Goal: Task Accomplishment & Management: Manage account settings

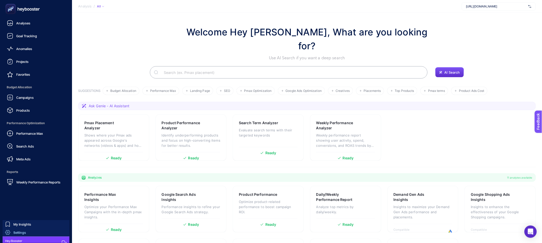
click at [31, 234] on link "Settings" at bounding box center [36, 233] width 67 height 8
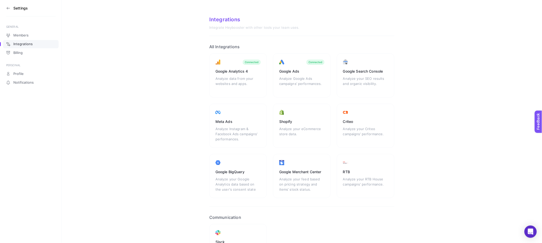
click at [270, 150] on div "Google Analytics 4 Analyze data from your websites and apps. Connected Google A…" at bounding box center [301, 125] width 185 height 145
click at [6, 7] on icon at bounding box center [8, 8] width 4 height 4
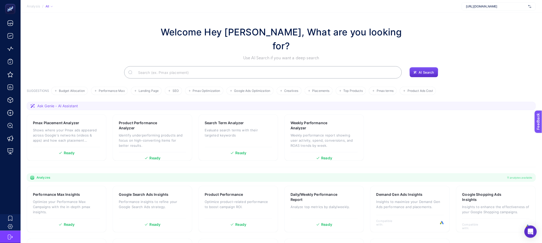
click at [478, 8] on span "[URL][DOMAIN_NAME]" at bounding box center [496, 6] width 60 height 4
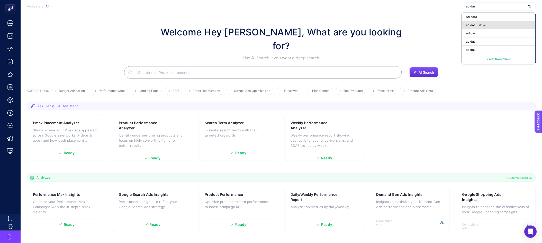
type input "adidas"
click at [484, 23] on span "adidas Turkiye" at bounding box center [476, 25] width 20 height 4
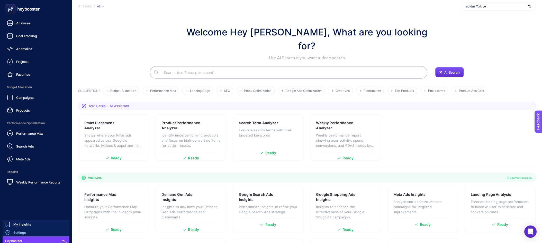
click at [30, 235] on link "Settings" at bounding box center [36, 233] width 67 height 8
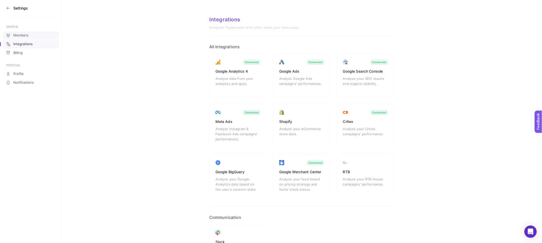
click at [16, 35] on span "Members" at bounding box center [20, 35] width 15 height 4
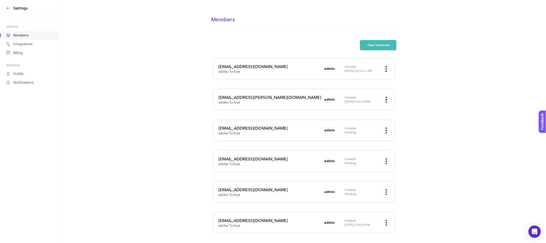
click at [389, 160] on div "Created Pending" at bounding box center [367, 161] width 44 height 8
click at [387, 161] on img at bounding box center [386, 162] width 1 height 6
click at [358, 167] on span "Edit" at bounding box center [357, 166] width 41 height 11
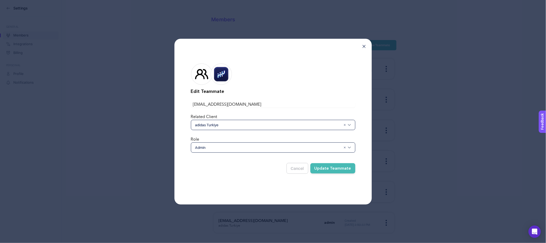
click at [365, 44] on div "Edit Teammate gizem.akca@wppmedia.com Related Client adidas Turkiye Role Admin …" at bounding box center [273, 122] width 197 height 166
click at [364, 44] on div "Edit Teammate gizem.akca@wppmedia.com Related Client adidas Turkiye Role Admin …" at bounding box center [273, 122] width 197 height 166
click at [364, 49] on div "Edit Teammate gizem.akca@wppmedia.com Related Client adidas Turkiye Role Admin …" at bounding box center [273, 122] width 197 height 166
click at [364, 48] on div "Edit Teammate gizem.akca@wppmedia.com Related Client adidas Turkiye Role Admin …" at bounding box center [273, 122] width 197 height 166
click at [364, 47] on icon at bounding box center [364, 46] width 3 height 3
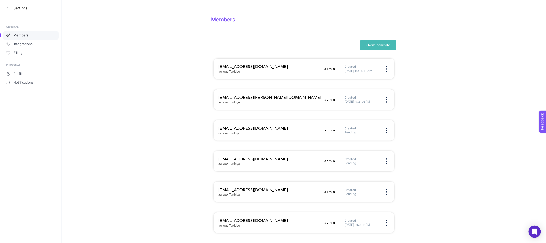
click at [387, 161] on img at bounding box center [386, 162] width 1 height 6
click at [357, 178] on span "Remove" at bounding box center [357, 177] width 41 height 11
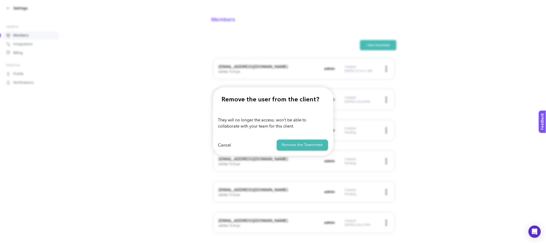
click at [310, 150] on button "Remove the Teammate" at bounding box center [302, 145] width 51 height 11
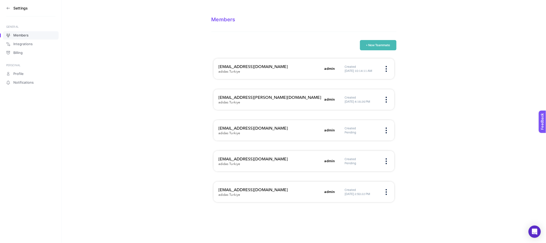
click at [370, 46] on button "+ New Teammate" at bounding box center [378, 45] width 37 height 10
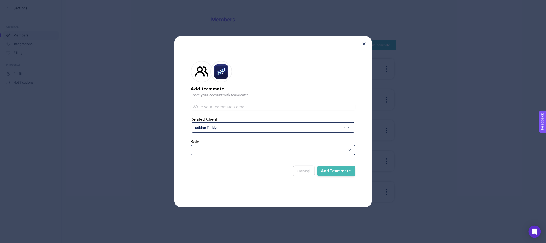
click at [225, 150] on div at bounding box center [273, 150] width 165 height 10
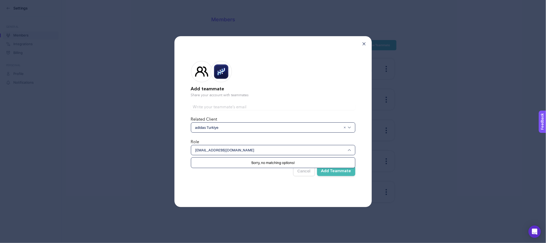
type input "gizem.akca@wppmedia.com"
click at [229, 110] on input "text" at bounding box center [273, 107] width 165 height 6
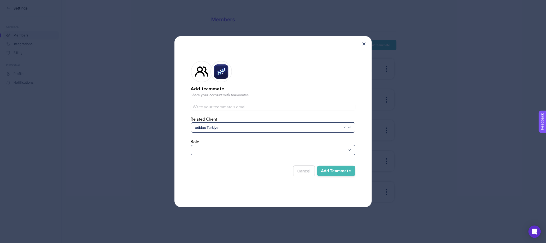
paste input "gizem.akca@wppmedia.com"
type input "gizem.akca@wppmedia.com"
click at [224, 156] on form "Add teammate Share your account with teammates gizem.akca@wppmedia.com Related …" at bounding box center [273, 118] width 165 height 130
click at [225, 149] on div at bounding box center [273, 150] width 165 height 10
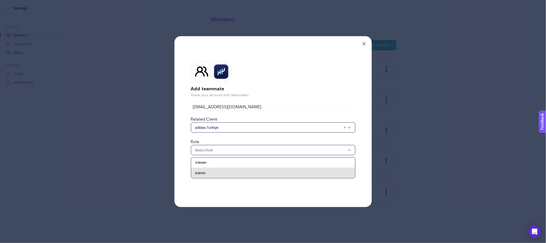
click at [216, 175] on div "Admin" at bounding box center [273, 173] width 164 height 10
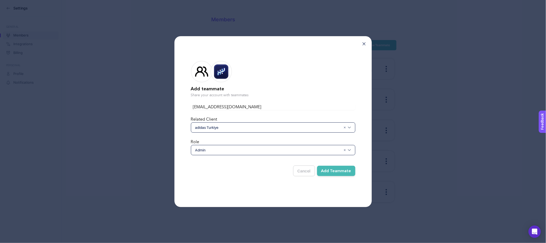
click at [216, 175] on div "Cancel Add Teammate" at bounding box center [273, 169] width 165 height 15
click at [341, 175] on button "Add Teammate" at bounding box center [336, 171] width 38 height 10
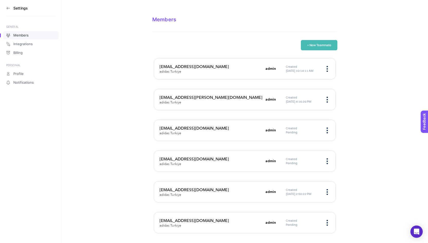
click at [9, 8] on icon at bounding box center [8, 8] width 3 height 0
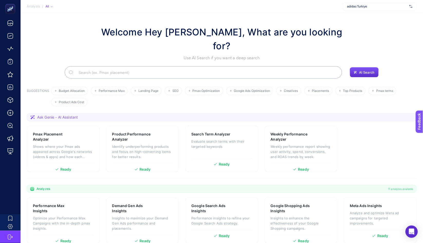
click at [368, 1] on section "Analysis / All adidas Turkiye" at bounding box center [222, 6] width 403 height 13
click at [367, 4] on div "adidas Turkiye" at bounding box center [380, 6] width 74 height 8
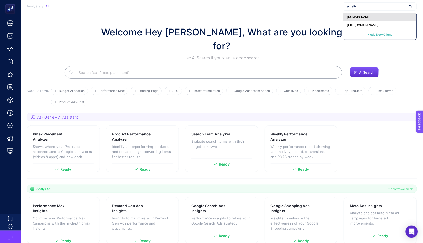
type input "arcelik"
click at [365, 16] on span "[DOMAIN_NAME]" at bounding box center [360, 17] width 24 height 4
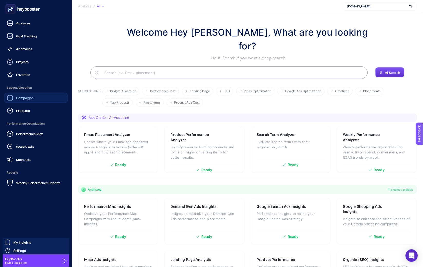
click at [11, 100] on icon at bounding box center [10, 98] width 6 height 6
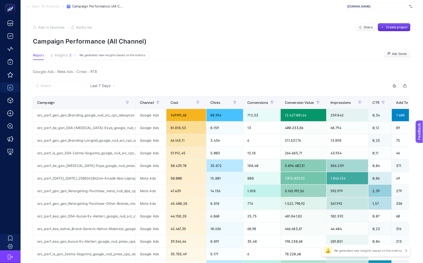
click at [70, 56] on div "7" at bounding box center [71, 55] width 4 height 4
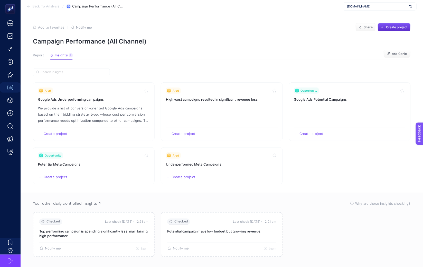
click at [36, 56] on span "Report" at bounding box center [38, 55] width 11 height 4
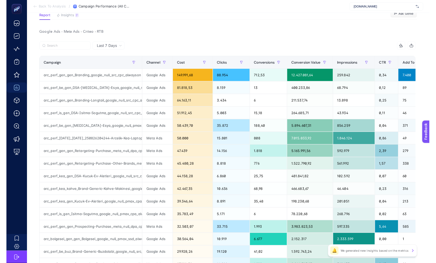
scroll to position [55, 0]
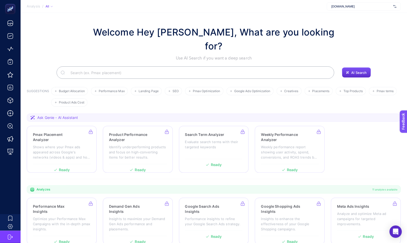
click at [336, 9] on div "[DOMAIN_NAME]" at bounding box center [364, 6] width 74 height 8
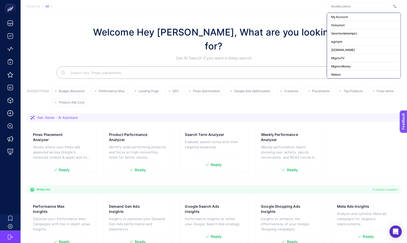
click at [341, 10] on div at bounding box center [364, 6] width 74 height 8
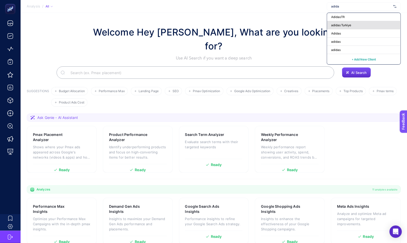
type input "adida"
click at [343, 26] on span "adidas Turkiye" at bounding box center [341, 25] width 20 height 4
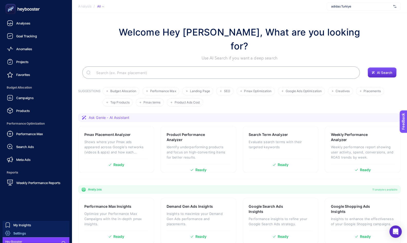
click at [19, 233] on span "Settings" at bounding box center [19, 233] width 13 height 4
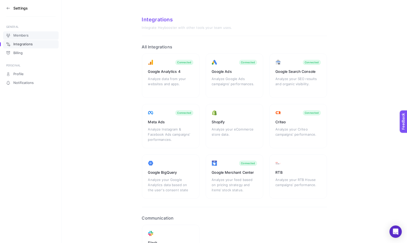
click at [21, 33] on span "Members" at bounding box center [20, 35] width 15 height 4
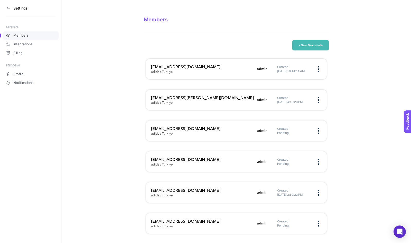
click at [308, 49] on button "+ New Teammate" at bounding box center [311, 45] width 37 height 10
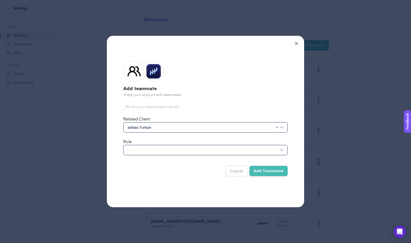
click at [166, 148] on div at bounding box center [205, 150] width 165 height 10
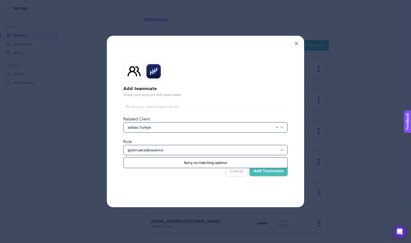
type input "gizem.akca@essence"
drag, startPoint x: 199, startPoint y: 39, endPoint x: 198, endPoint y: 44, distance: 5.5
click at [198, 44] on div "Add teammate Share your account with teammates Related Client adidas Turkiye Ro…" at bounding box center [205, 121] width 197 height 171
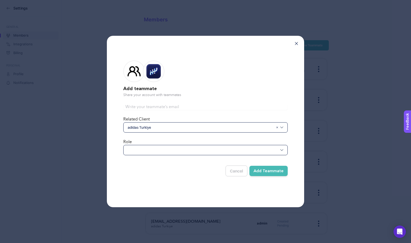
click at [297, 44] on icon at bounding box center [296, 43] width 3 height 3
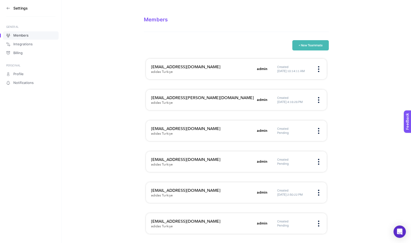
click at [300, 42] on button "+ New Teammate" at bounding box center [311, 45] width 37 height 10
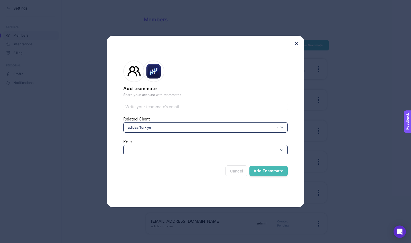
click at [182, 148] on div at bounding box center [205, 150] width 165 height 10
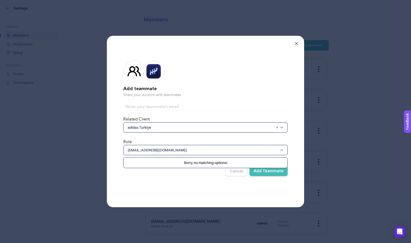
type input "gizem.akca@esencemediacom.com"
click at [163, 197] on div "Add teammate Share your account with teammates Related Client adidas Turkiye Ro…" at bounding box center [205, 121] width 197 height 171
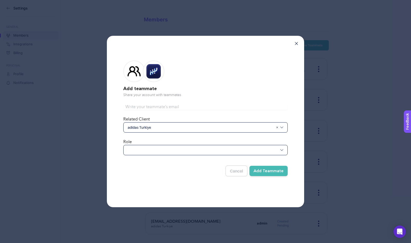
click at [171, 148] on div at bounding box center [205, 150] width 165 height 10
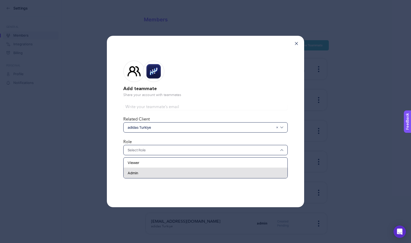
click at [168, 170] on div "Admin" at bounding box center [206, 173] width 164 height 10
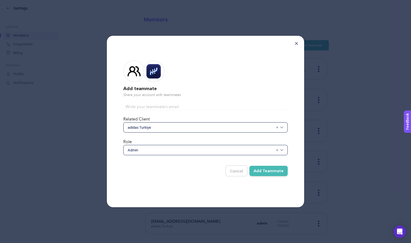
click at [167, 108] on input "text" at bounding box center [205, 107] width 165 height 6
drag, startPoint x: 150, startPoint y: 106, endPoint x: 190, endPoint y: 106, distance: 39.9
click at [190, 106] on input "gizem.akca@wppmedia.com" at bounding box center [205, 107] width 165 height 6
type input "gizem.akca@essencemediacom.com"
click at [255, 170] on button "Add Teammate" at bounding box center [269, 171] width 38 height 10
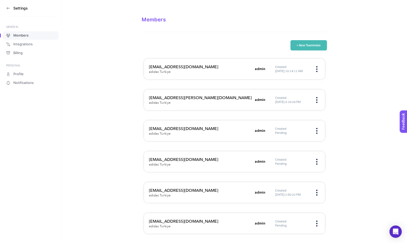
click at [130, 47] on section "Members + New Teammate oguzhan.erguden@essencemediacom.com adidas Turkiye admin…" at bounding box center [234, 136] width 345 height 273
click at [9, 7] on icon at bounding box center [8, 8] width 4 height 4
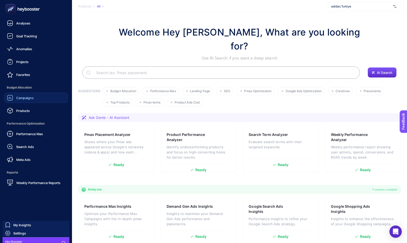
click at [14, 100] on div "Campaigns" at bounding box center [20, 98] width 27 height 6
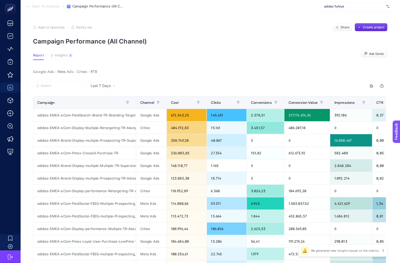
click at [340, 6] on span "adidas Turkiye" at bounding box center [354, 6] width 60 height 4
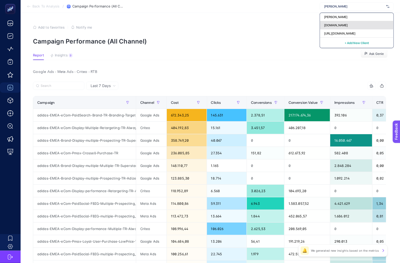
type input "arce"
click at [336, 25] on span "[DOMAIN_NAME]" at bounding box center [336, 25] width 24 height 4
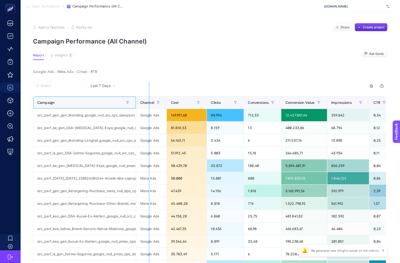
drag, startPoint x: 135, startPoint y: 105, endPoint x: 151, endPoint y: 107, distance: 16.1
click at [151, 107] on div "14 items selected Campaign Channel Cost Clicks Conversions Conversion Value Imp…" at bounding box center [209, 234] width 353 height 305
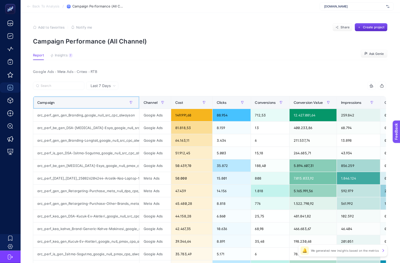
drag, startPoint x: 138, startPoint y: 102, endPoint x: 171, endPoint y: 109, distance: 33.9
click at [171, 109] on div "14 items selected Campaign Channel Cost Clicks Conversions Conversion Value Imp…" at bounding box center [209, 234] width 353 height 305
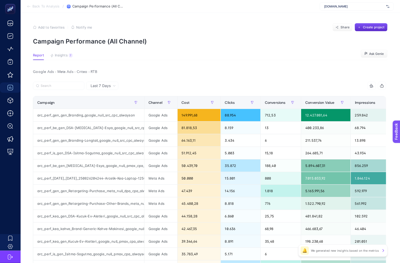
click at [209, 54] on section "Report Insights 7 We generated new insights based on the metrics Ask Genie" at bounding box center [210, 56] width 354 height 7
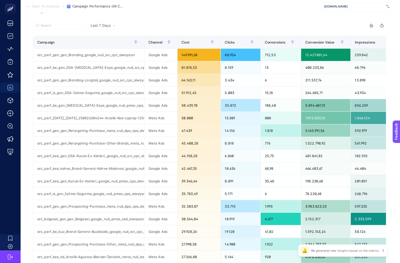
scroll to position [66, 0]
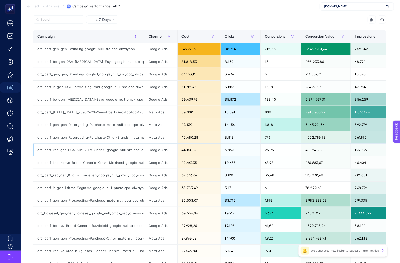
click at [74, 153] on div "arc_perf_kea_gen_DSA-Kucuk-Ev-Aletleri_google_null_src_cpc_alwayson" at bounding box center [88, 149] width 111 height 12
drag, startPoint x: 69, startPoint y: 149, endPoint x: 136, endPoint y: 157, distance: 68.0
click at [134, 153] on div "arc_perf_kea_gen_DSA-Kucuk-Ev-Aletleri_google_null_src_cpc_alwayson" at bounding box center [88, 149] width 111 height 12
drag, startPoint x: 134, startPoint y: 152, endPoint x: 80, endPoint y: 150, distance: 53.2
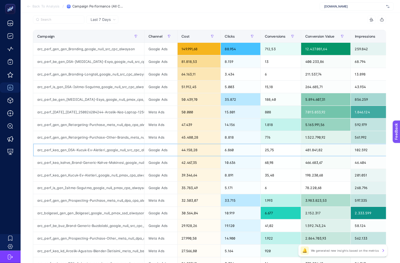
click at [82, 150] on div "arc_perf_kea_gen_DSA-Kucuk-Ev-Aletleri_google_null_src_cpc_alwayson" at bounding box center [88, 149] width 111 height 12
drag, startPoint x: 37, startPoint y: 150, endPoint x: 136, endPoint y: 150, distance: 98.5
click at [136, 150] on div "arc_perf_kea_gen_DSA-Kucuk-Ev-Aletleri_google_null_src_cpc_alwayson" at bounding box center [88, 149] width 111 height 12
click at [56, 17] on label at bounding box center [58, 19] width 51 height 8
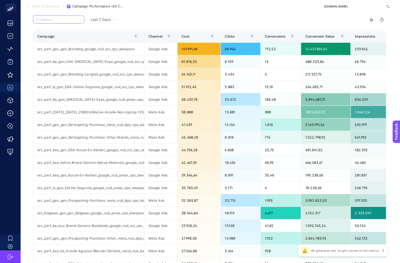
click at [56, 18] on input "Search" at bounding box center [61, 20] width 41 height 4
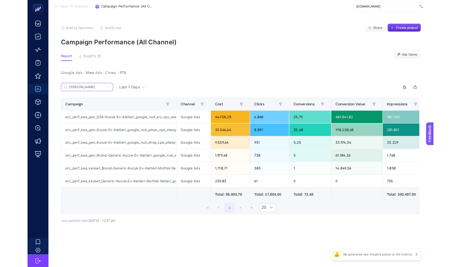
scroll to position [0, 0]
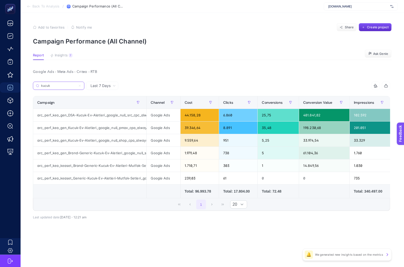
type input "kucuk"
click at [74, 107] on th "Campaign" at bounding box center [89, 102] width 113 height 13
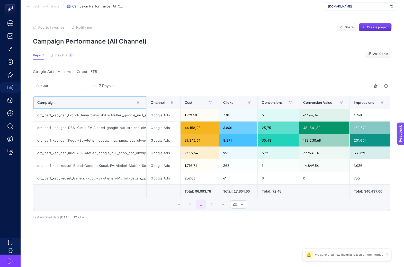
click at [76, 104] on div "Campaign" at bounding box center [89, 102] width 105 height 8
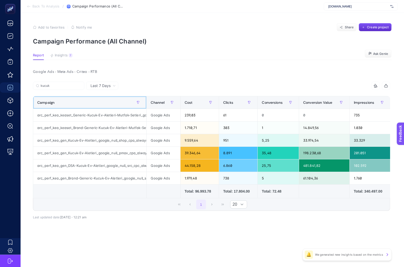
click at [80, 102] on div "Campaign" at bounding box center [89, 102] width 105 height 8
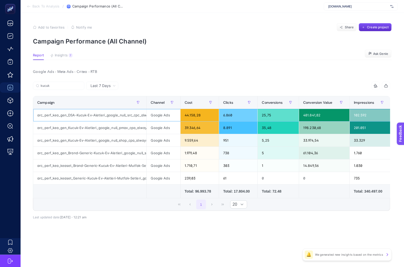
click at [82, 115] on div "arc_perf_kea_gen_DSA-Kucuk-Ev-Aletleri_google_null_src_cpc_alwayson" at bounding box center [89, 115] width 113 height 12
click at [83, 130] on div "arc_perf_kea_gen_Kucuk-Ev-Aletleri_google_null_pmax_cpa_alwayson" at bounding box center [89, 127] width 113 height 12
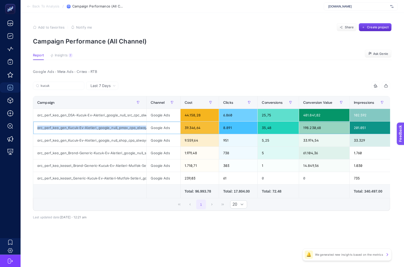
click at [83, 130] on div "arc_perf_kea_gen_Kucuk-Ev-Aletleri_google_null_pmax_cpa_alwayson" at bounding box center [89, 127] width 113 height 12
click at [84, 142] on div "arc_perf_kea_gen_Kucuk-Ev-Aletleri_google_null_shop_cpa_alwayson" at bounding box center [89, 140] width 113 height 12
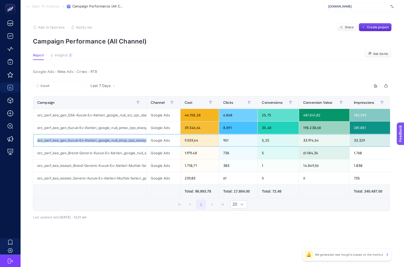
click at [84, 142] on div "arc_perf_kea_gen_Kucuk-Ev-Aletleri_google_null_shop_cpa_alwayson" at bounding box center [89, 140] width 113 height 12
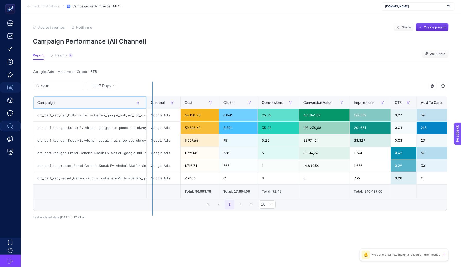
drag, startPoint x: 145, startPoint y: 101, endPoint x: 152, endPoint y: 103, distance: 7.4
click at [152, 103] on div "kucuk 14 items selected Campaign Channel Cost Clicks Conversions Conversion Val…" at bounding box center [240, 146] width 414 height 129
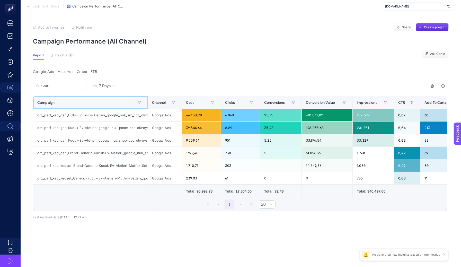
drag, startPoint x: 146, startPoint y: 101, endPoint x: 156, endPoint y: 103, distance: 10.1
click at [156, 103] on div "kucuk 14 items selected Campaign Channel Cost Clicks Conversions Conversion Val…" at bounding box center [240, 146] width 414 height 129
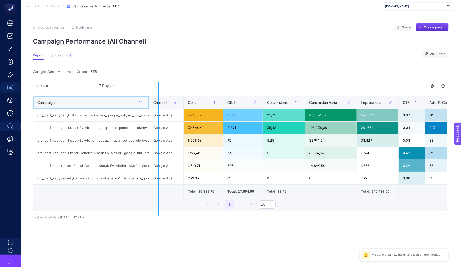
drag, startPoint x: 148, startPoint y: 102, endPoint x: 158, endPoint y: 104, distance: 11.1
click at [158, 104] on div "kucuk 14 items selected Campaign Channel Cost Clicks Conversions Conversion Val…" at bounding box center [240, 146] width 414 height 129
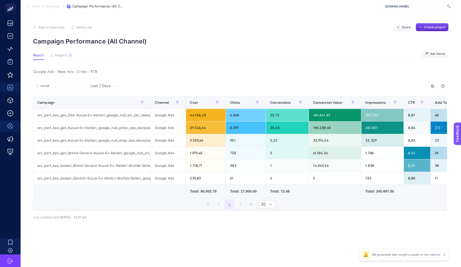
click at [163, 55] on section "Report Insights 7 We generated new insights based on the metrics Ask Genie" at bounding box center [240, 56] width 415 height 7
click at [60, 55] on span "Insights" at bounding box center [61, 55] width 13 height 4
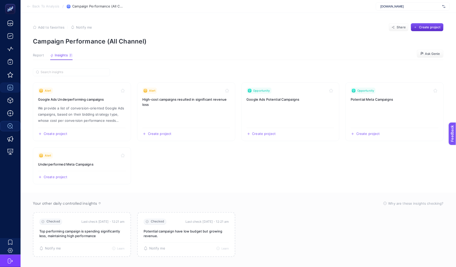
click at [36, 58] on button "Report" at bounding box center [38, 56] width 11 height 7
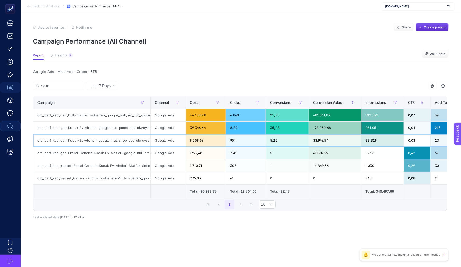
drag, startPoint x: 147, startPoint y: 142, endPoint x: 150, endPoint y: 143, distance: 2.9
click at [150, 143] on tr "arc_perf_kea_gen_Kucuk-Ev-Aletleri_google_null_shop_cpa_alwayson Google Ads 9.5…" at bounding box center [428, 140] width 790 height 13
click at [140, 128] on div "arc_perf_kea_gen_Kucuk-Ev-Aletleri_google_null_pmax_cpa_alwayson" at bounding box center [91, 127] width 117 height 12
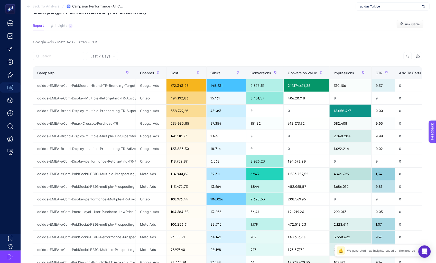
scroll to position [170, 0]
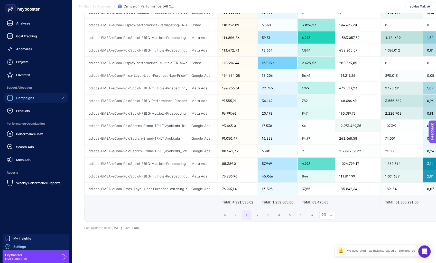
click at [10, 246] on icon at bounding box center [7, 246] width 5 height 5
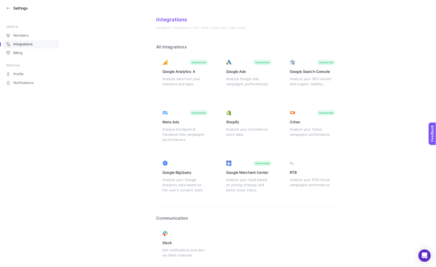
click at [7, 7] on icon at bounding box center [8, 8] width 4 height 4
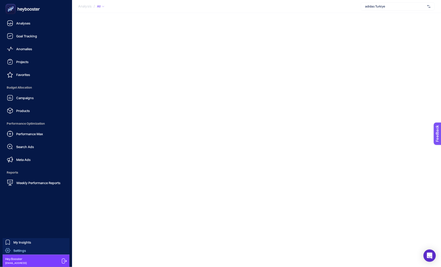
click at [14, 248] on span "Settings" at bounding box center [19, 250] width 13 height 4
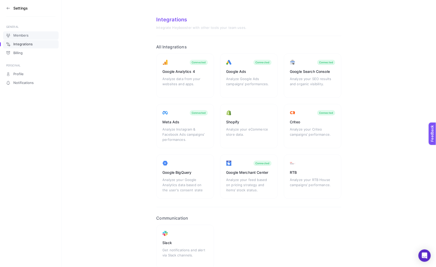
click at [24, 36] on span "Members" at bounding box center [20, 35] width 15 height 4
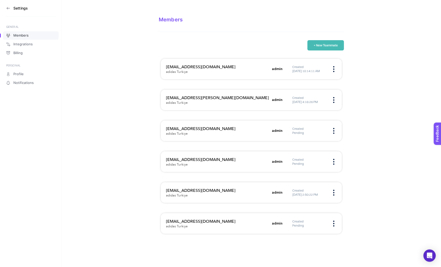
click at [310, 50] on button "+ New Teammate" at bounding box center [325, 45] width 37 height 10
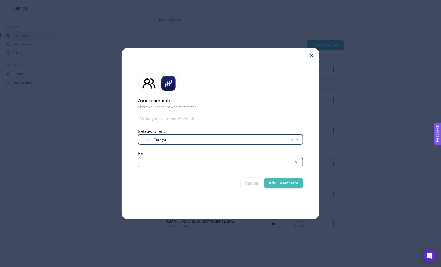
click at [176, 163] on div at bounding box center [220, 162] width 165 height 10
type input "Adidas Erişim Monday, September 8 · 4:15 – 4:30pm Time zone: Europe/Istanbul Go…"
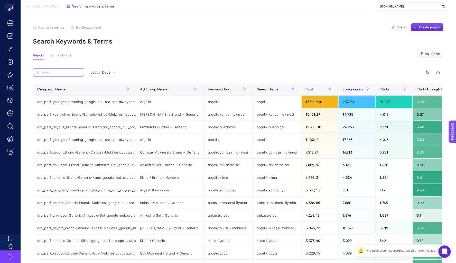
click at [64, 71] on input "Search" at bounding box center [61, 72] width 41 height 4
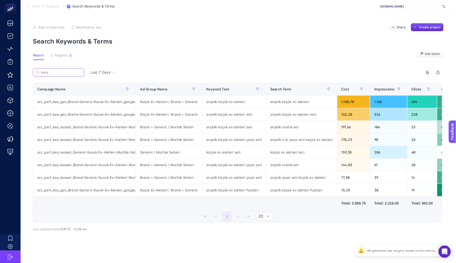
type input "kucu"
click at [71, 86] on div "Campaign Name" at bounding box center [84, 89] width 94 height 8
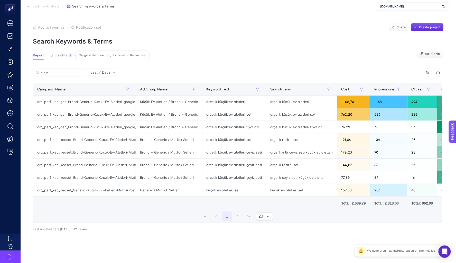
click at [62, 56] on span "Insights" at bounding box center [61, 55] width 13 height 4
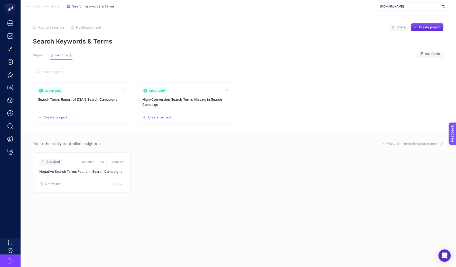
click at [39, 54] on span "Report" at bounding box center [38, 55] width 11 height 4
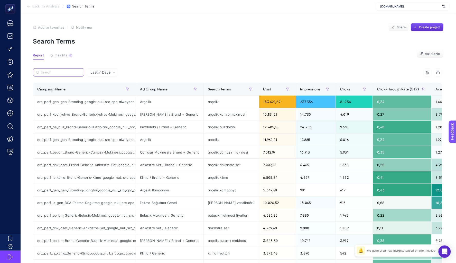
click at [75, 74] on input "Search" at bounding box center [61, 72] width 41 height 4
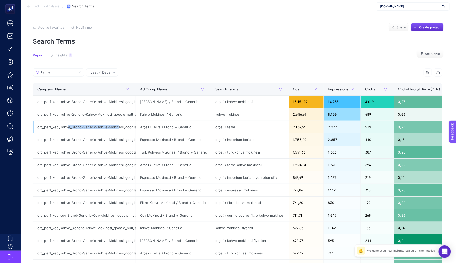
drag, startPoint x: 67, startPoint y: 125, endPoint x: 117, endPoint y: 128, distance: 49.9
click at [117, 128] on div "arc_perf_kea_kahve_Brand-Generic-Kahve-Makinesi_google_null_src_cpc_alwayson" at bounding box center [84, 127] width 103 height 12
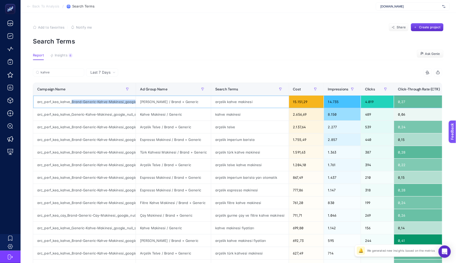
drag, startPoint x: 71, startPoint y: 101, endPoint x: 93, endPoint y: 105, distance: 21.7
click at [93, 105] on div "arc_perf_kea_kahve_Brand-Generic-Kahve-Makinesi_google_null_src_cpc_alwayson" at bounding box center [84, 101] width 103 height 12
copy div "Brand-Generic-Kahve-Makinesi_google_null_src_cpc_alwayson"
click at [72, 73] on input "kahve" at bounding box center [61, 72] width 41 height 4
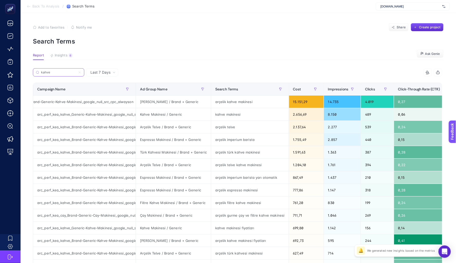
click at [72, 73] on input "kahve" at bounding box center [58, 72] width 35 height 4
paste input "Brand-Generic-Kahve-Makinesi_google_null_src_cpc_alwayson"
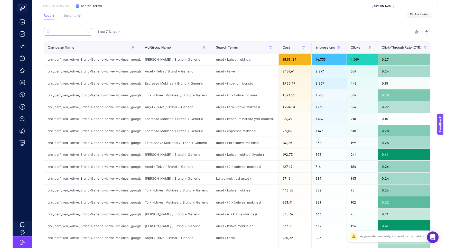
scroll to position [36, 0]
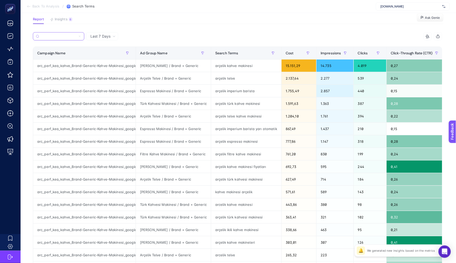
type input "Brand-Generic-Kahve-Makinesi_google_null_src_cpc_alwayson"
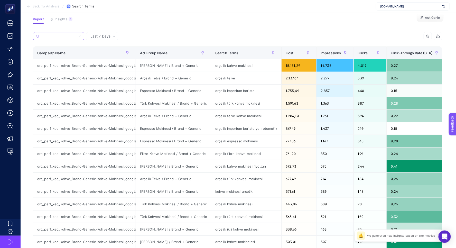
scroll to position [0, 0]
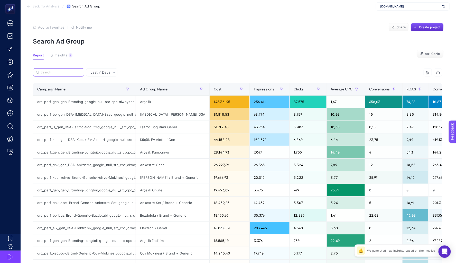
click at [60, 72] on input "Search" at bounding box center [61, 72] width 41 height 4
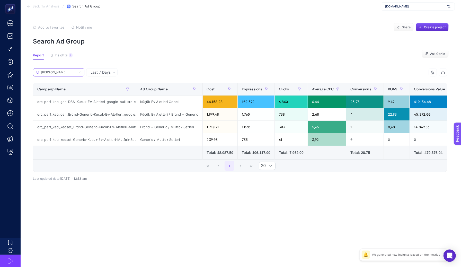
type input "kuc"
drag, startPoint x: 68, startPoint y: 101, endPoint x: 99, endPoint y: 103, distance: 31.2
click at [99, 103] on div "arc_perf_kea_gen_DSA-Kucuk-Ev-Aletleri_google_null_src_cpc_alwayson" at bounding box center [84, 101] width 103 height 12
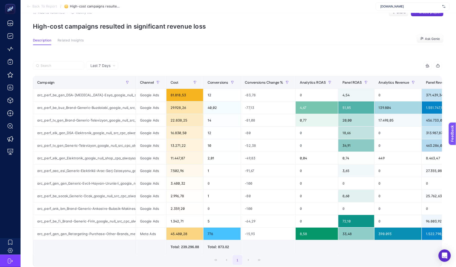
scroll to position [16, 0]
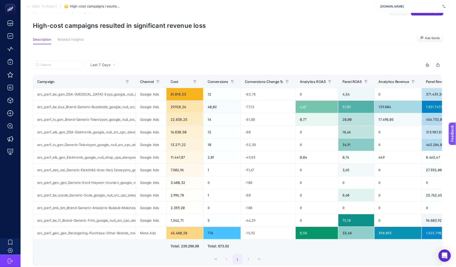
click at [100, 64] on span "Last 7 Days" at bounding box center [101, 64] width 20 height 5
click at [137, 61] on div at bounding box center [135, 66] width 205 height 11
click at [224, 27] on p "High-cost campaigns resulted in significant revenue loss" at bounding box center [238, 25] width 411 height 7
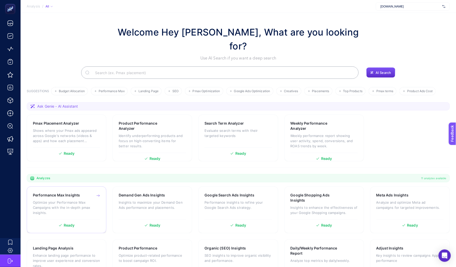
click at [65, 192] on h3 "Performance Max Insights" at bounding box center [56, 194] width 47 height 5
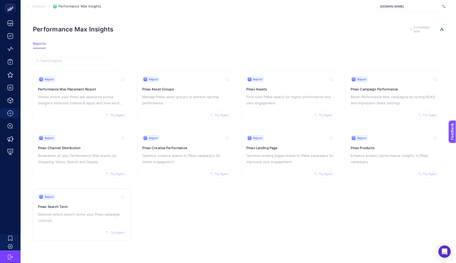
click at [101, 214] on p "Discover which search terms your Pmax campaign covered." at bounding box center [82, 217] width 88 height 12
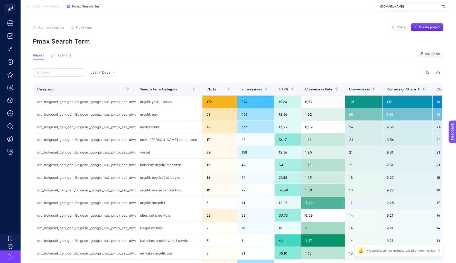
click at [61, 69] on label at bounding box center [58, 72] width 51 height 8
click at [61, 70] on input "Search" at bounding box center [61, 72] width 41 height 4
click at [129, 90] on icon "button" at bounding box center [127, 88] width 3 height 3
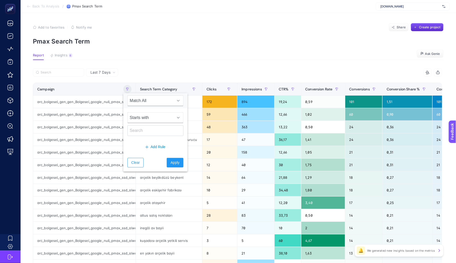
click at [144, 121] on span "Starts with" at bounding box center [151, 117] width 46 height 10
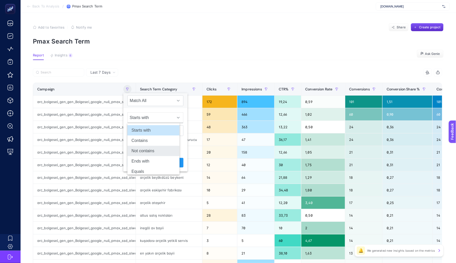
click at [143, 155] on li "Not contains" at bounding box center [154, 151] width 52 height 10
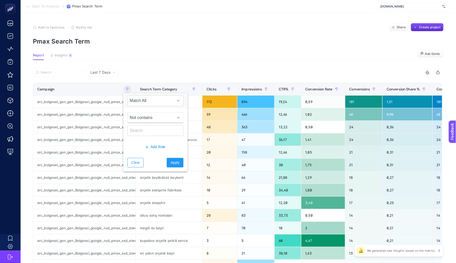
click at [142, 123] on div "Not contains" at bounding box center [156, 117] width 56 height 11
click at [149, 109] on div "Not contains" at bounding box center [155, 124] width 64 height 32
click at [146, 133] on input "text" at bounding box center [156, 130] width 56 height 11
type input "bolge"
click at [167, 160] on button "Apply" at bounding box center [175, 163] width 17 height 10
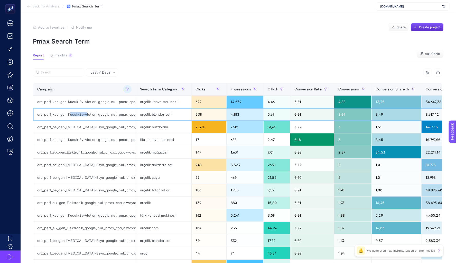
drag, startPoint x: 66, startPoint y: 115, endPoint x: 84, endPoint y: 115, distance: 17.7
click at [84, 115] on div "arc_perf_kea_gen_Kucuk-Ev-Aletleri_google_null_pmax_cpa_alwayson" at bounding box center [84, 114] width 103 height 12
copy div "ucuk-Ev-A"
click at [56, 72] on input "Search" at bounding box center [61, 72] width 41 height 4
paste input "ucuk-Ev-A"
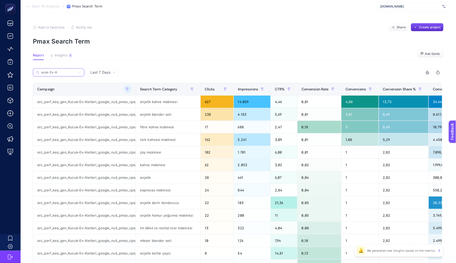
type input "ucuk-Ev-A"
click at [207, 87] on span "Clicks" at bounding box center [210, 89] width 10 height 4
click at [196, 87] on div "Search Term Category" at bounding box center [168, 89] width 56 height 8
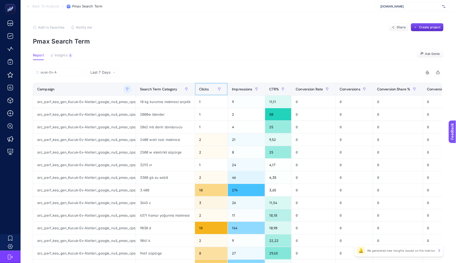
click at [207, 87] on div "Clicks" at bounding box center [211, 89] width 24 height 8
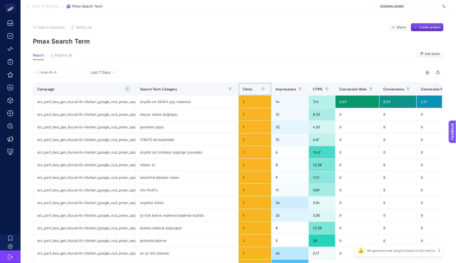
click at [244, 91] on div "Clicks" at bounding box center [255, 89] width 24 height 8
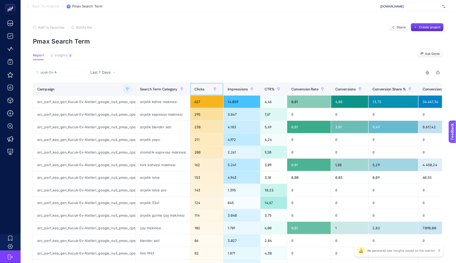
click at [197, 89] on span "Clicks" at bounding box center [200, 89] width 10 height 4
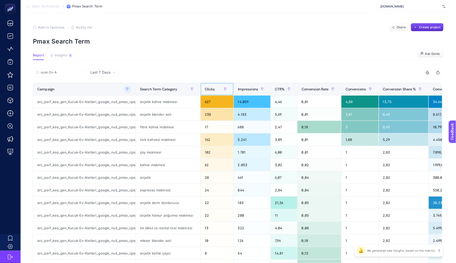
click at [206, 89] on span "Clicks" at bounding box center [210, 89] width 10 height 4
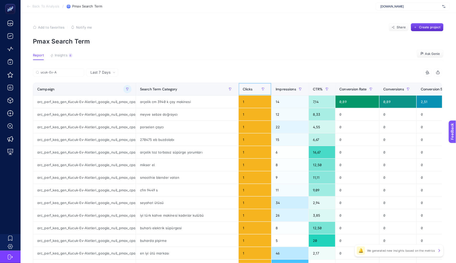
click at [243, 89] on span "Clicks" at bounding box center [248, 89] width 10 height 4
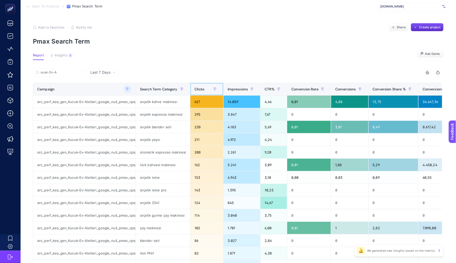
click at [197, 90] on span "Clicks" at bounding box center [200, 89] width 10 height 4
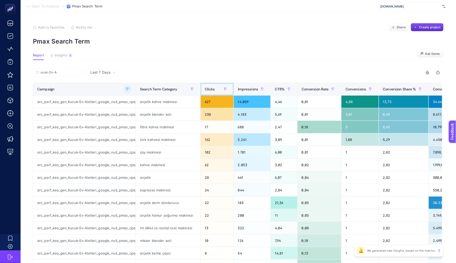
click at [205, 89] on span "Clicks" at bounding box center [210, 89] width 10 height 4
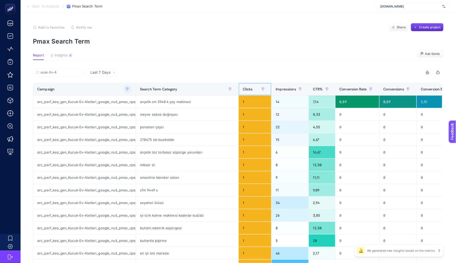
click at [243, 89] on span "Clicks" at bounding box center [248, 89] width 10 height 4
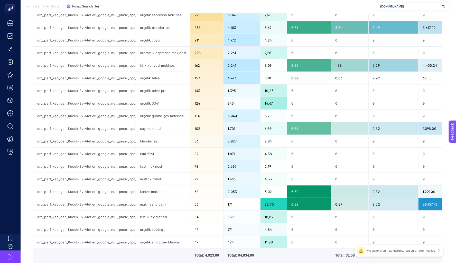
scroll to position [107, 3]
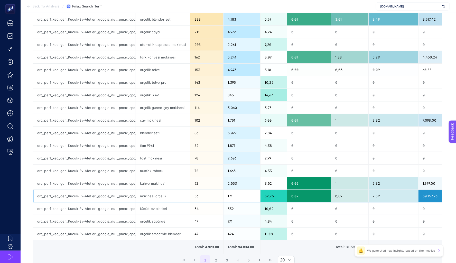
click at [142, 197] on div "makinesi arçelik" at bounding box center [163, 195] width 54 height 12
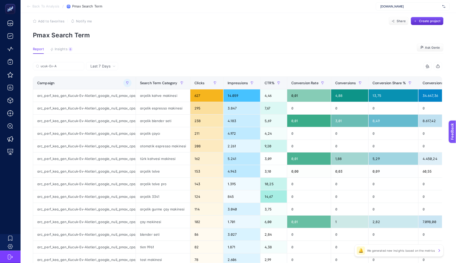
scroll to position [7, 3]
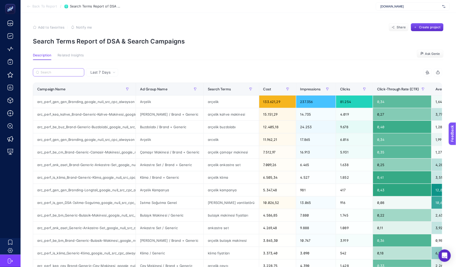
click at [66, 72] on input "Search" at bounding box center [61, 72] width 41 height 4
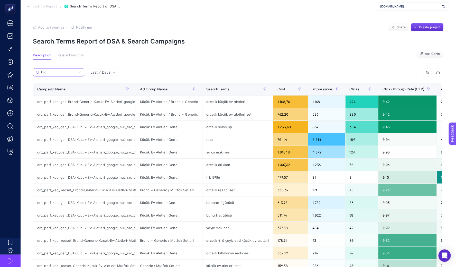
type input "kucu"
drag, startPoint x: 68, startPoint y: 126, endPoint x: 92, endPoint y: 129, distance: 23.8
click at [92, 129] on div "arc_perf_kea_gen_DSA-Kucuk-Ev-Aletleri_google_null_src_cpc_alwayson" at bounding box center [84, 127] width 103 height 12
click at [209, 127] on div "arçelik slush up" at bounding box center [238, 127] width 71 height 12
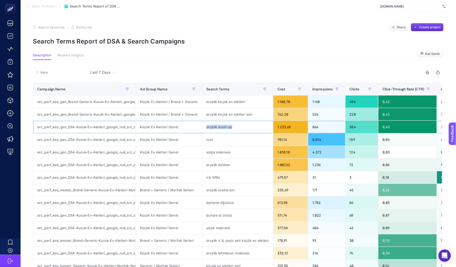
click at [209, 127] on div "arçelik slush up" at bounding box center [238, 127] width 71 height 12
copy tr "arçelik slush up"
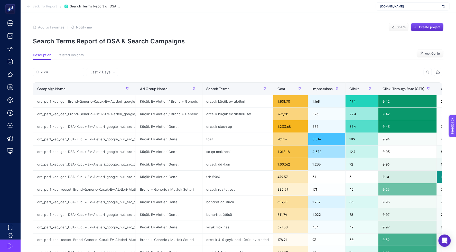
click at [256, 43] on p "Search Terms Report of DSA & Search Campaigns" at bounding box center [238, 41] width 411 height 7
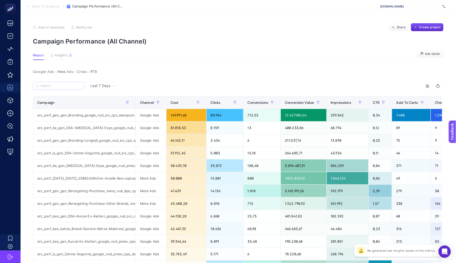
click at [48, 87] on label at bounding box center [58, 86] width 51 height 8
click at [48, 87] on input "Search" at bounding box center [61, 86] width 41 height 4
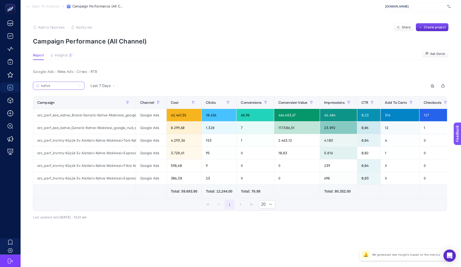
type input "kahve"
drag, startPoint x: 51, startPoint y: 115, endPoint x: 96, endPoint y: 118, distance: 45.1
click at [96, 118] on div "arc_perf_kea_kahve_Brand-Generic-Kahve-Makinesi_google_null_src_cpc_alwayson" at bounding box center [84, 115] width 103 height 12
click at [125, 203] on div "1 20" at bounding box center [239, 204] width 413 height 12
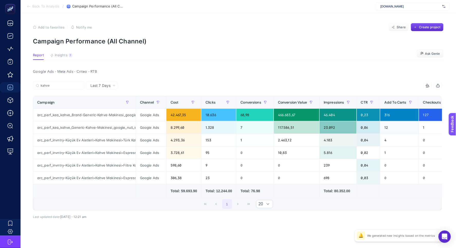
click at [247, 41] on p "Campaign Performance (All Channel)" at bounding box center [238, 41] width 411 height 7
